Goal: Find specific page/section: Find specific page/section

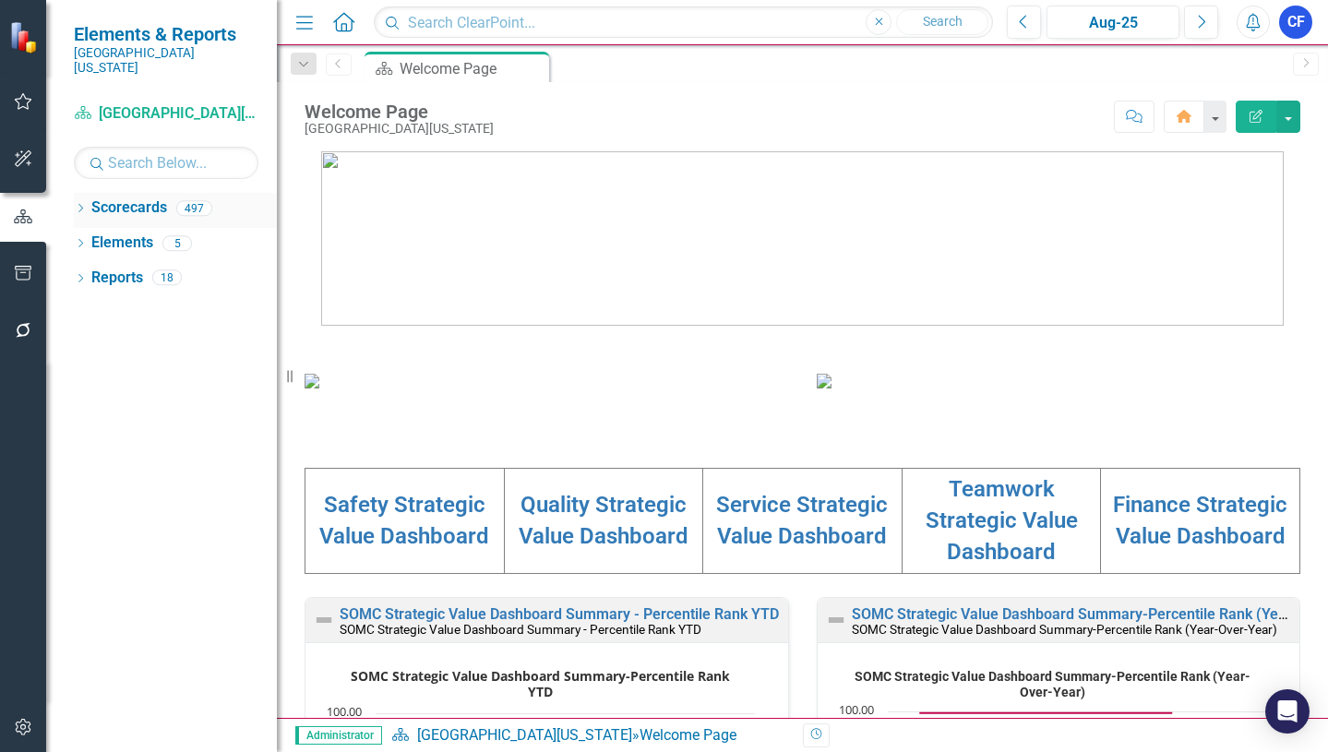
click at [80, 205] on icon "Dropdown" at bounding box center [80, 210] width 13 height 10
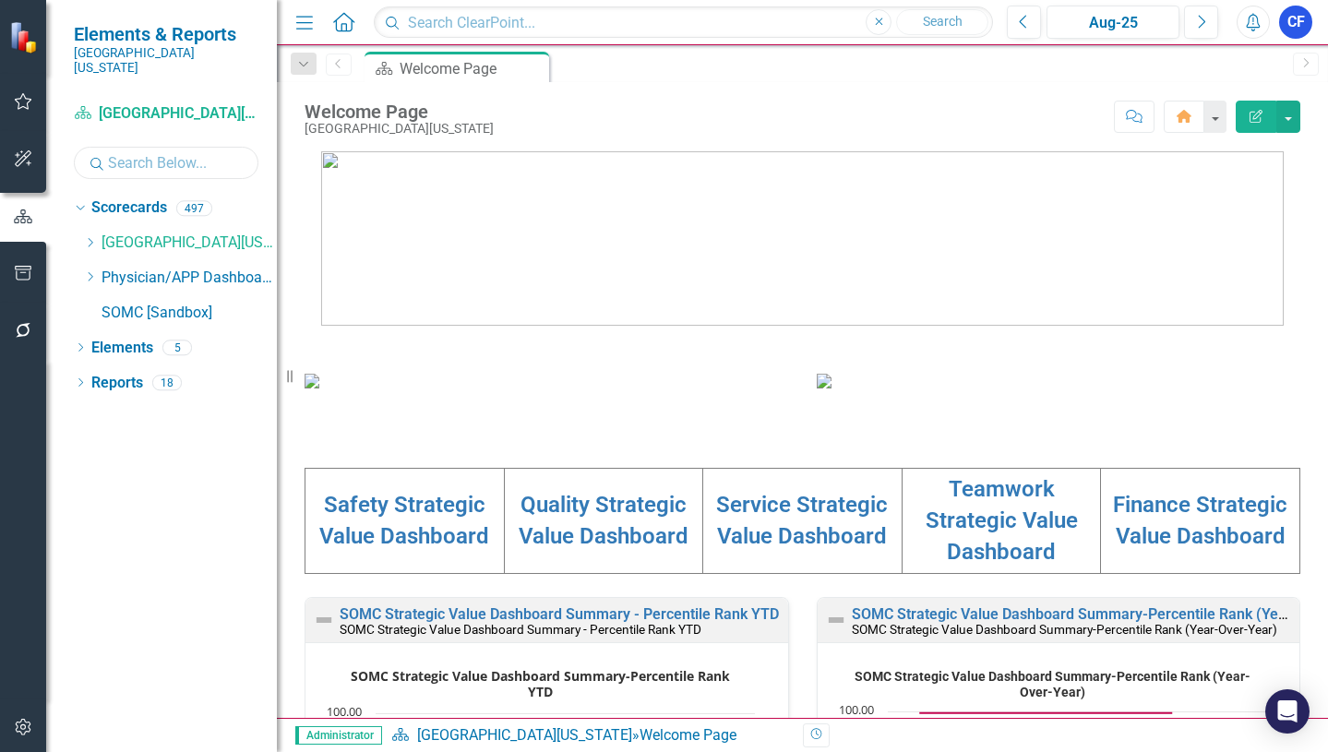
click at [135, 155] on input "text" at bounding box center [166, 163] width 185 height 32
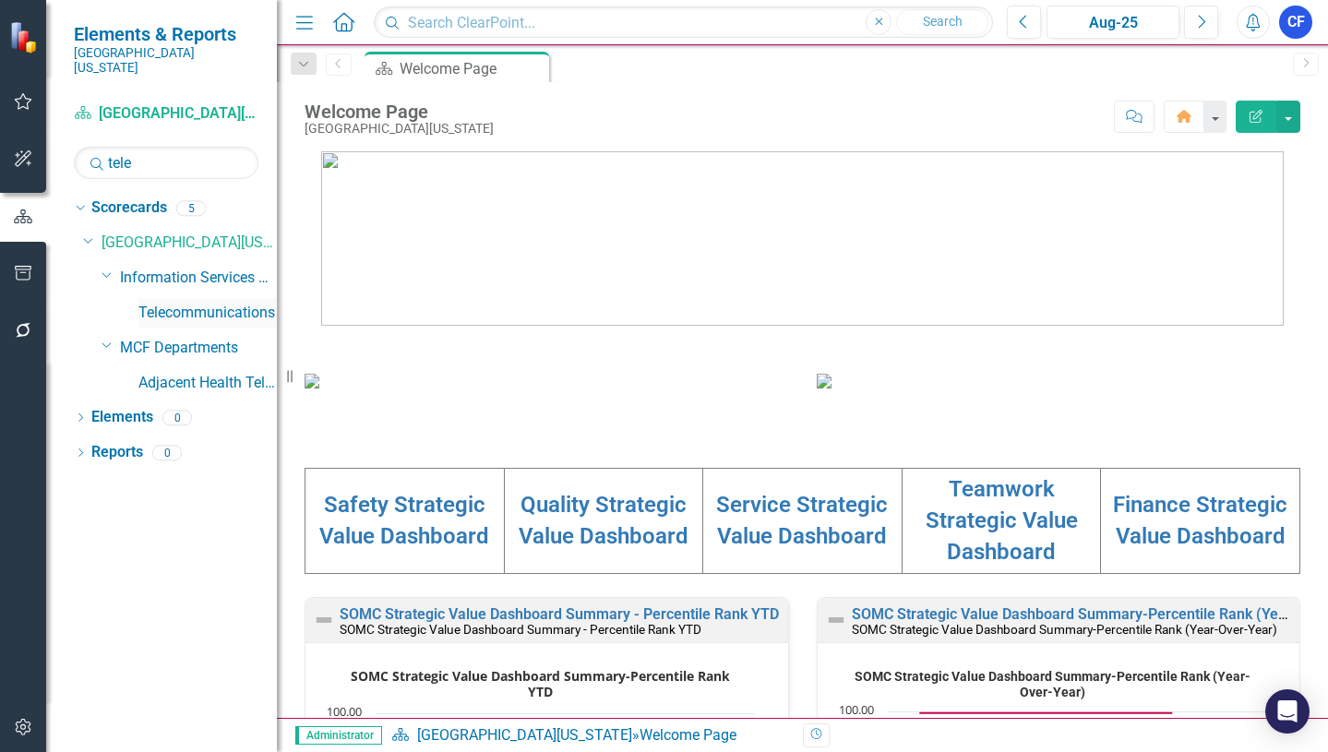
click at [194, 303] on link "Telecommunications" at bounding box center [207, 313] width 138 height 21
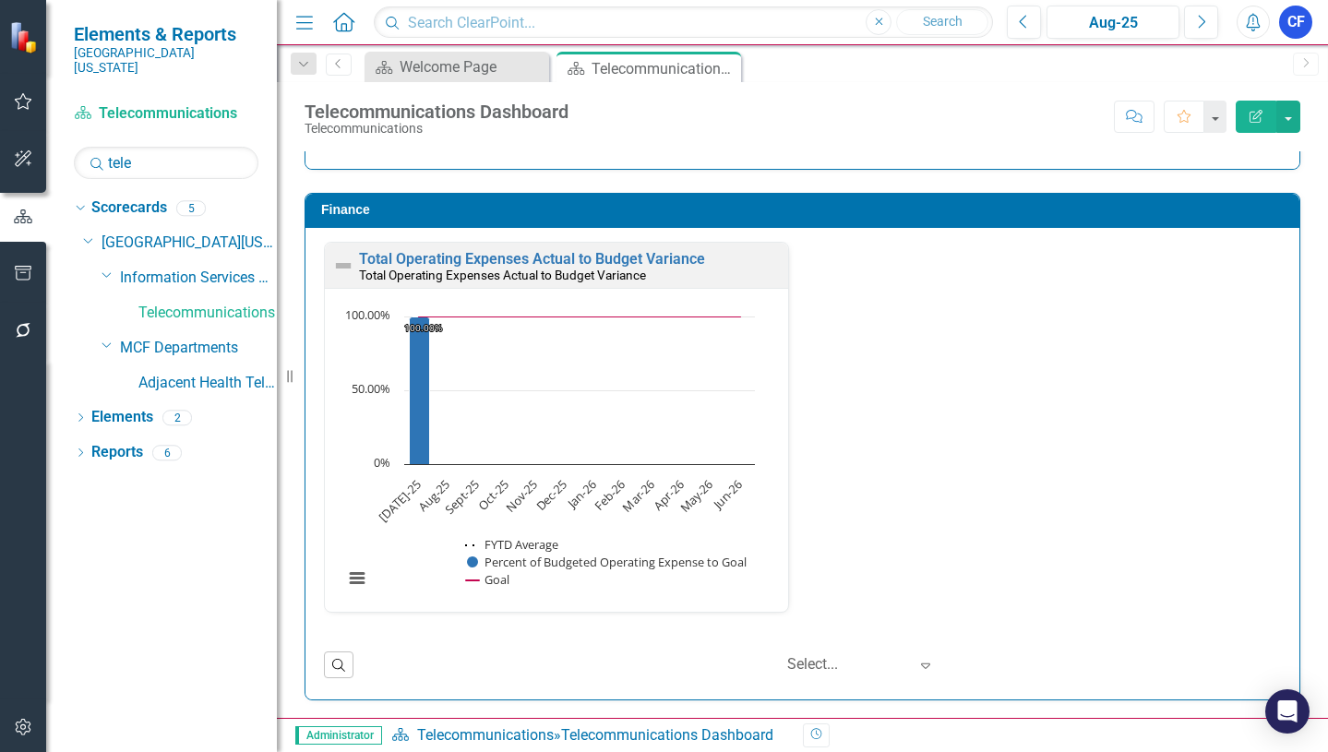
scroll to position [2476, 0]
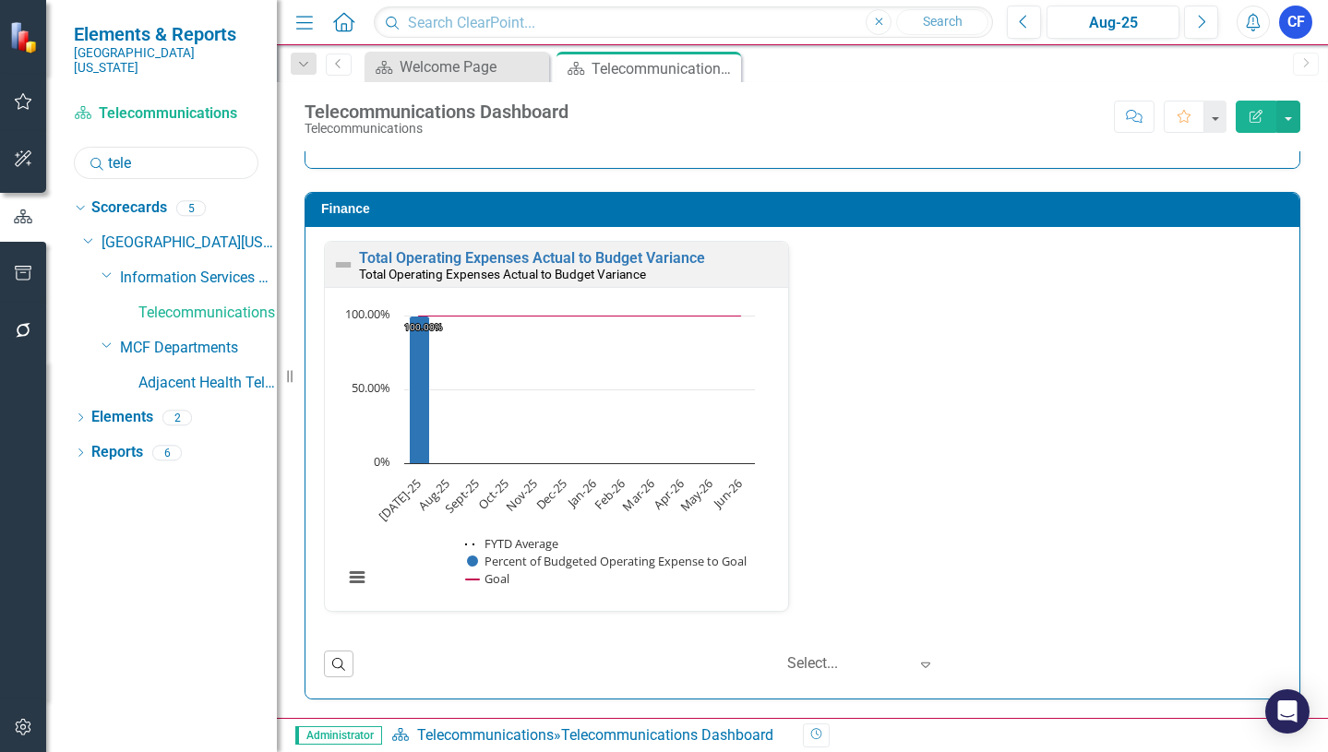
drag, startPoint x: 143, startPoint y: 152, endPoint x: 103, endPoint y: 150, distance: 39.7
click at [103, 150] on div "Search tele" at bounding box center [166, 163] width 185 height 32
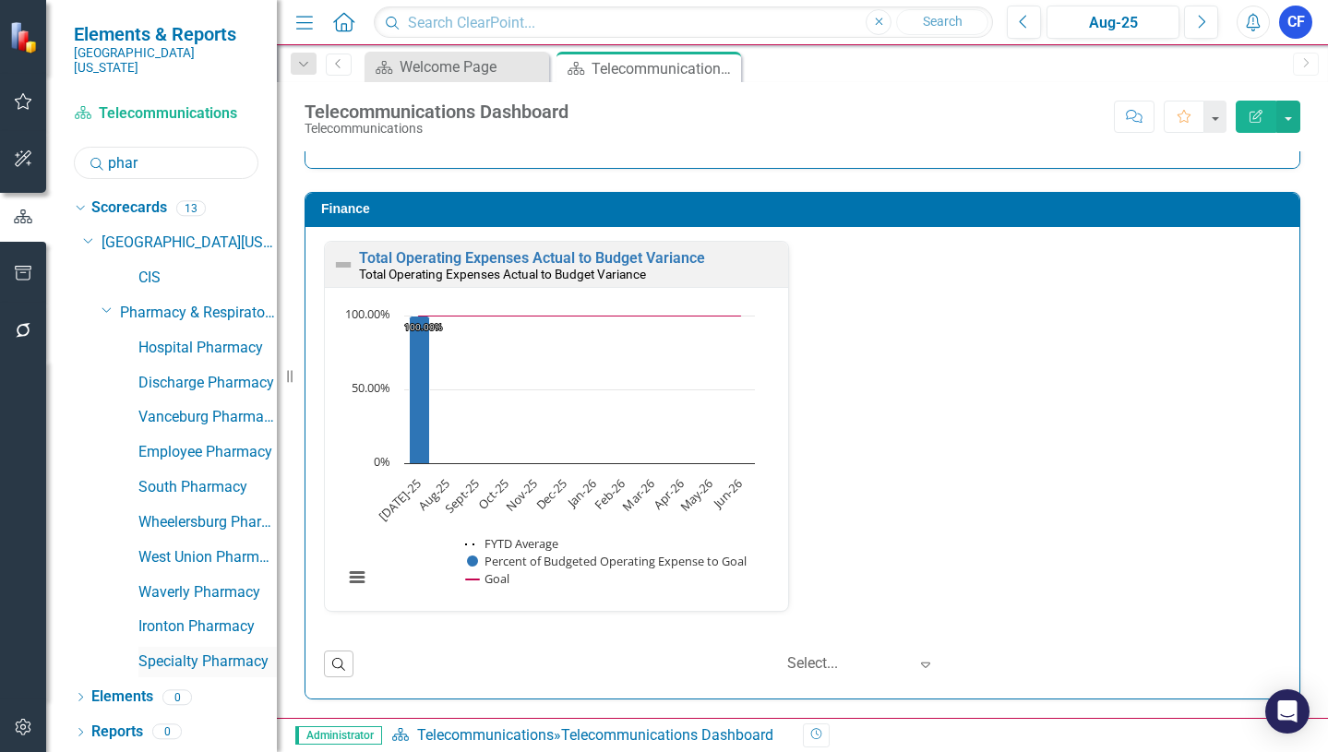
type input "phar"
click at [224, 652] on link "Specialty Pharmacy" at bounding box center [207, 662] width 138 height 21
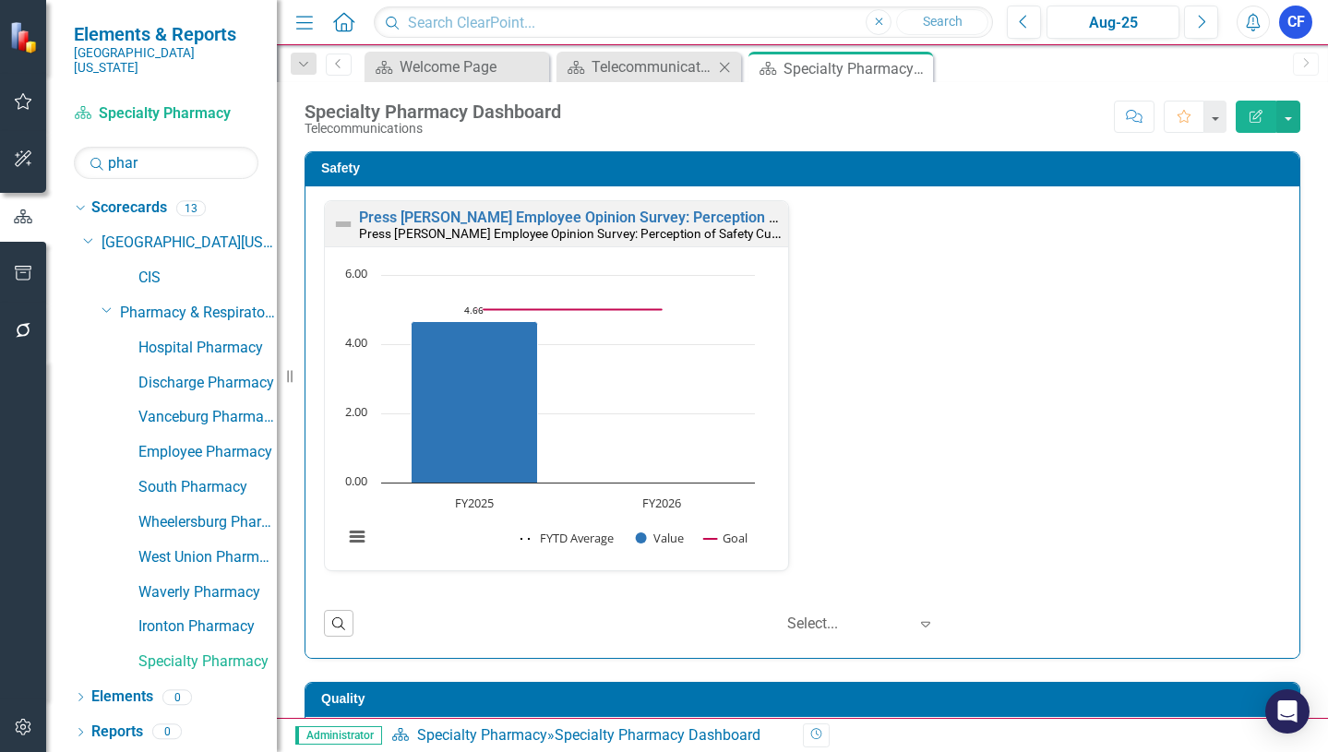
click at [726, 70] on icon "Close" at bounding box center [724, 67] width 18 height 15
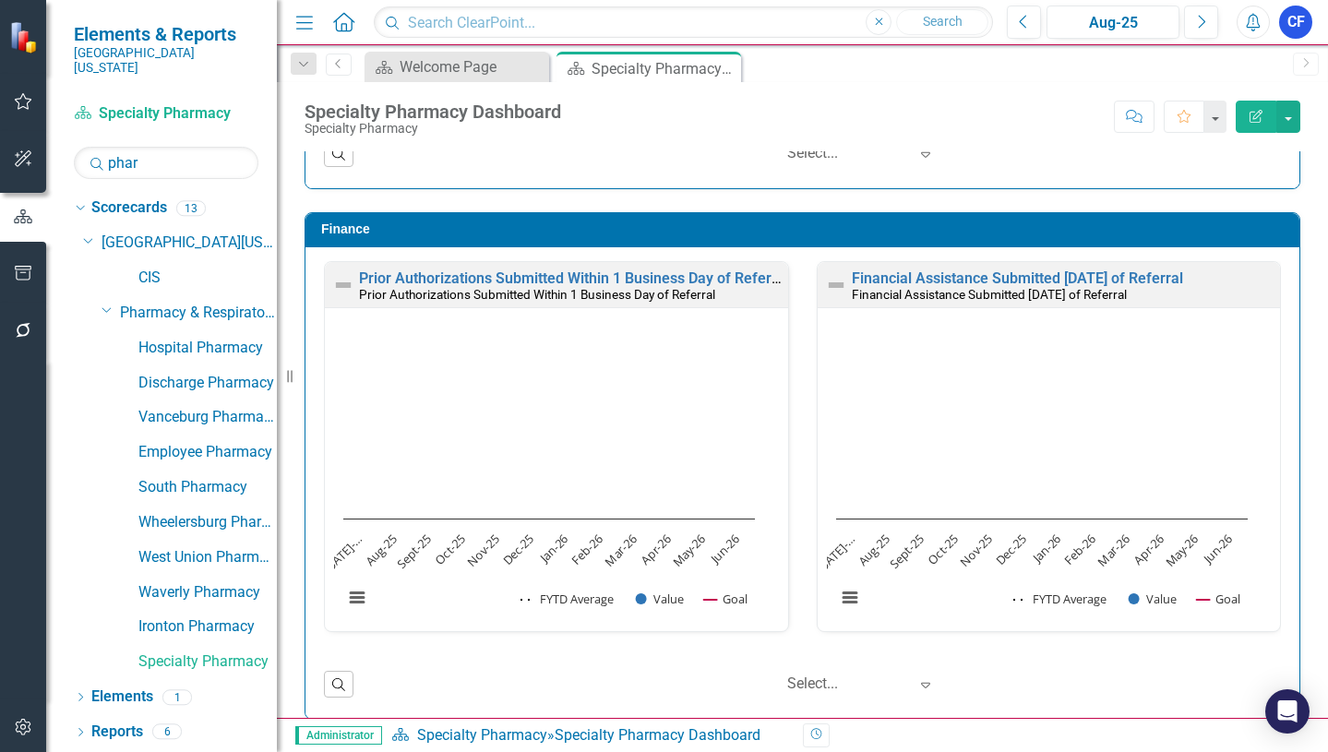
scroll to position [2476, 0]
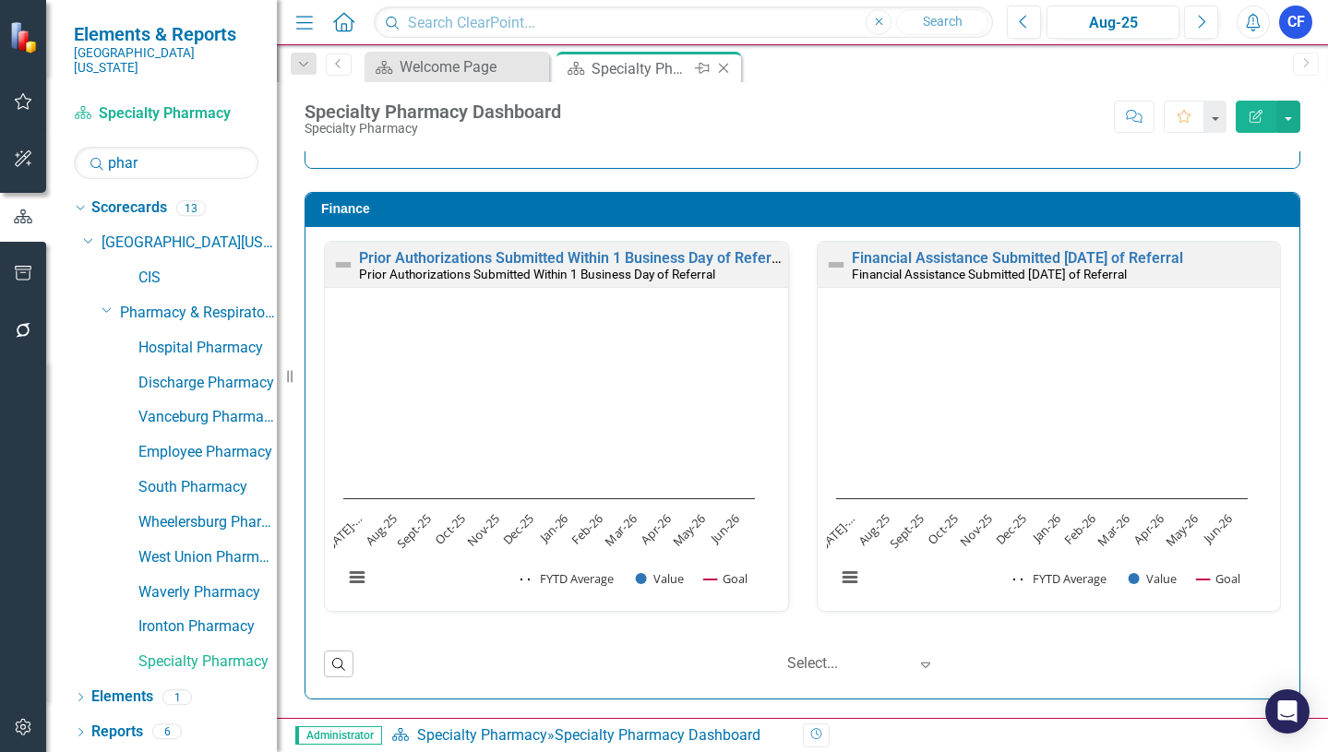
click at [719, 67] on icon "Close" at bounding box center [723, 68] width 18 height 15
